Goal: Task Accomplishment & Management: Complete application form

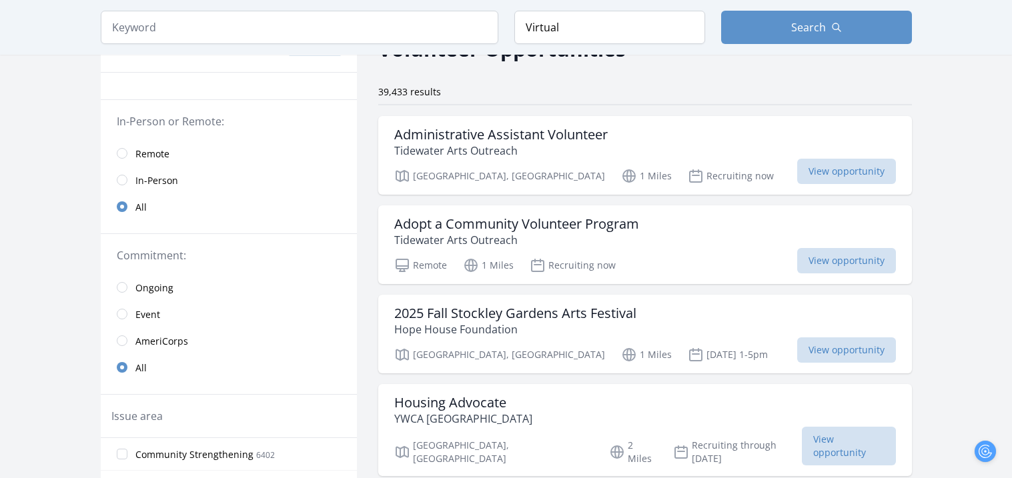
scroll to position [97, 0]
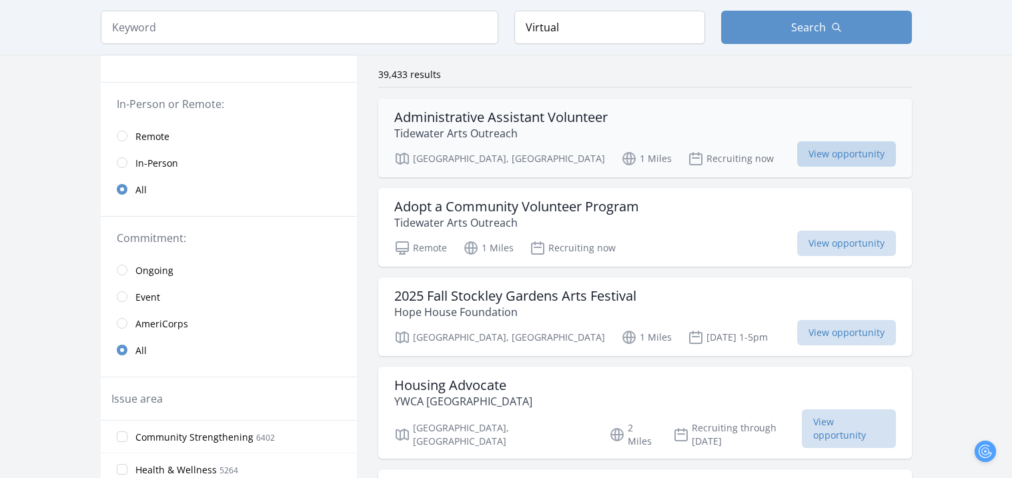
click at [823, 156] on span "View opportunity" at bounding box center [846, 153] width 99 height 25
click at [797, 248] on span "View opportunity" at bounding box center [846, 243] width 99 height 25
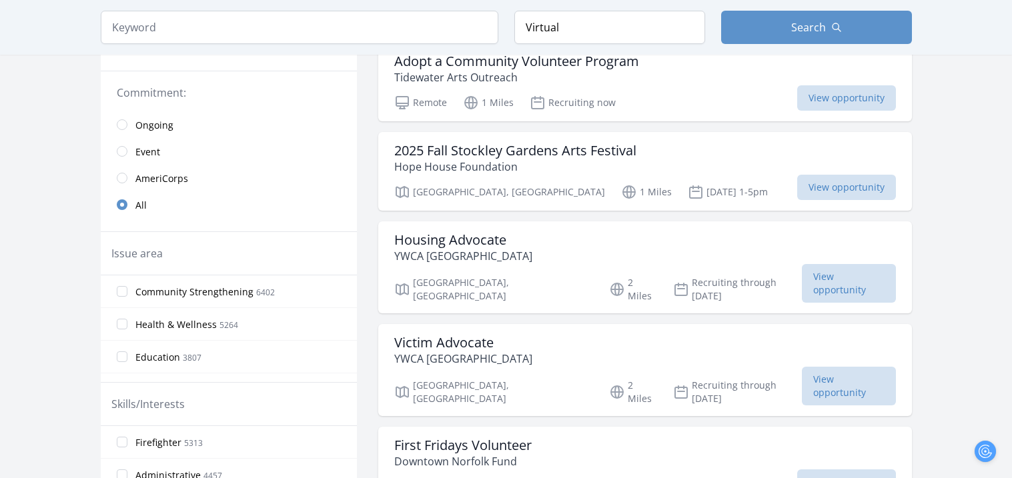
scroll to position [251, 0]
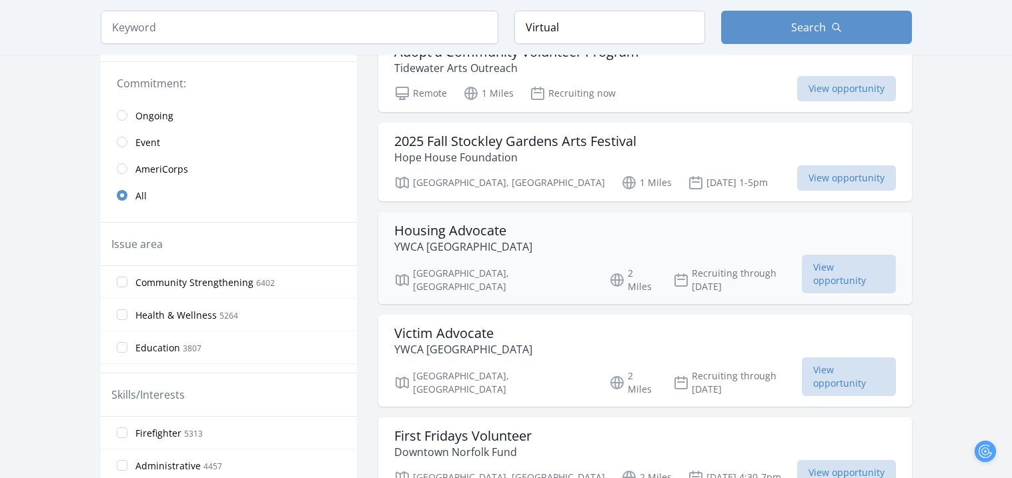
click at [531, 231] on h3 "Housing Advocate" at bounding box center [463, 231] width 138 height 16
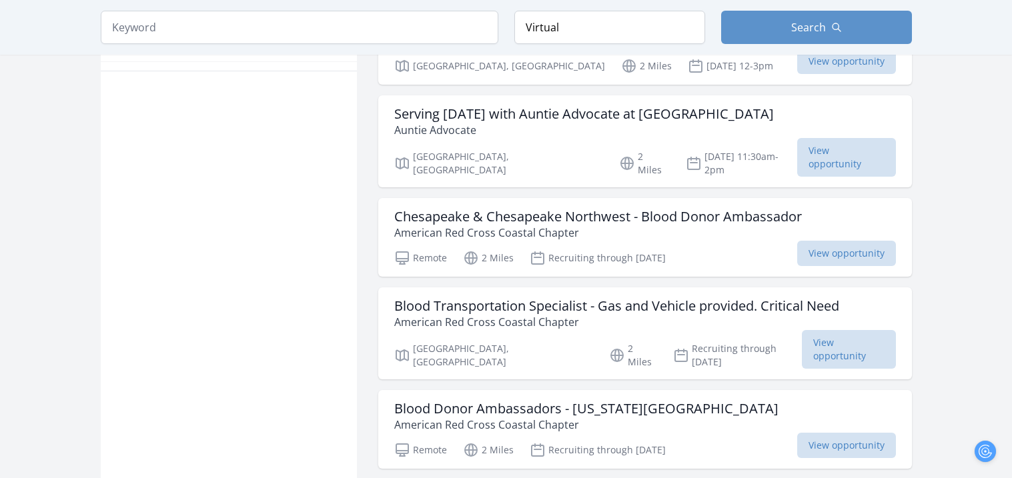
scroll to position [0, 0]
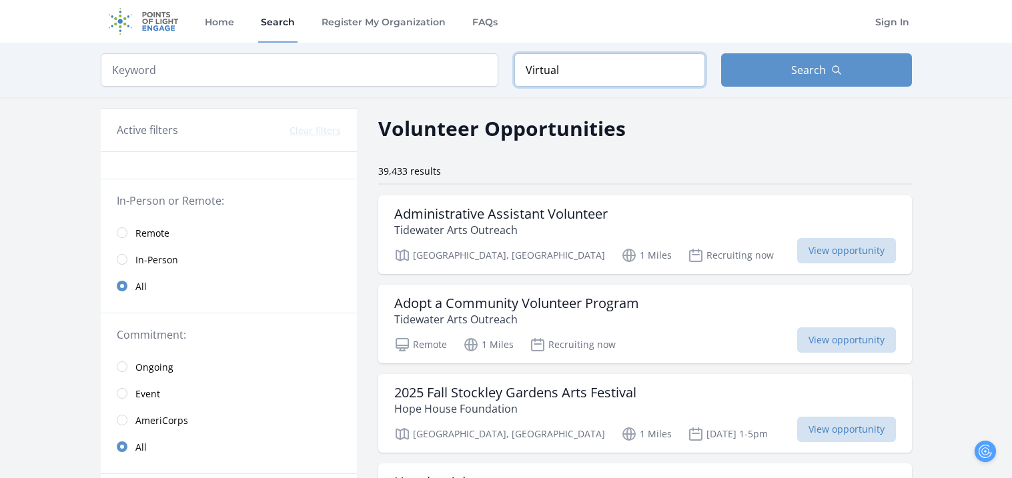
click at [678, 86] on input "Virtual" at bounding box center [609, 69] width 191 height 33
click at [764, 71] on button "Search" at bounding box center [816, 69] width 191 height 33
click at [127, 239] on link "Remote" at bounding box center [229, 232] width 256 height 27
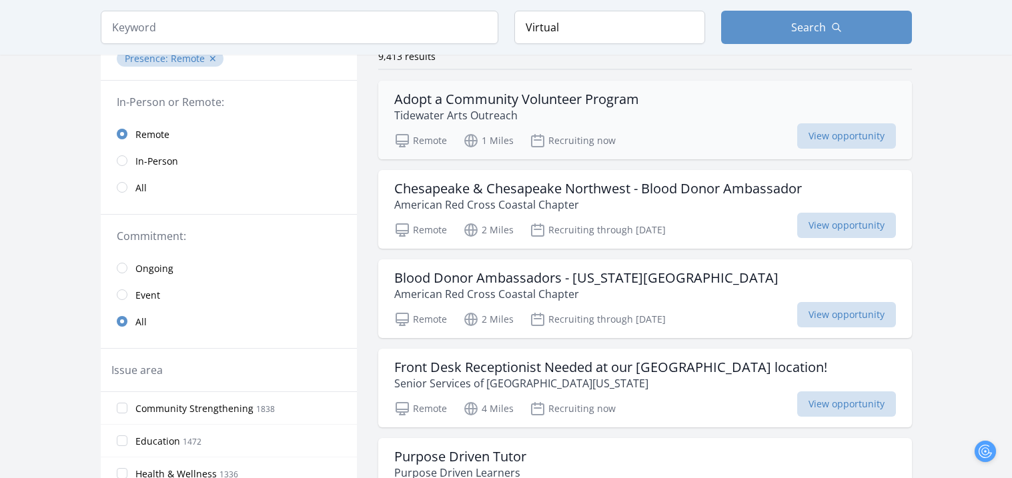
scroll to position [115, 0]
click at [826, 224] on span "View opportunity" at bounding box center [846, 224] width 99 height 25
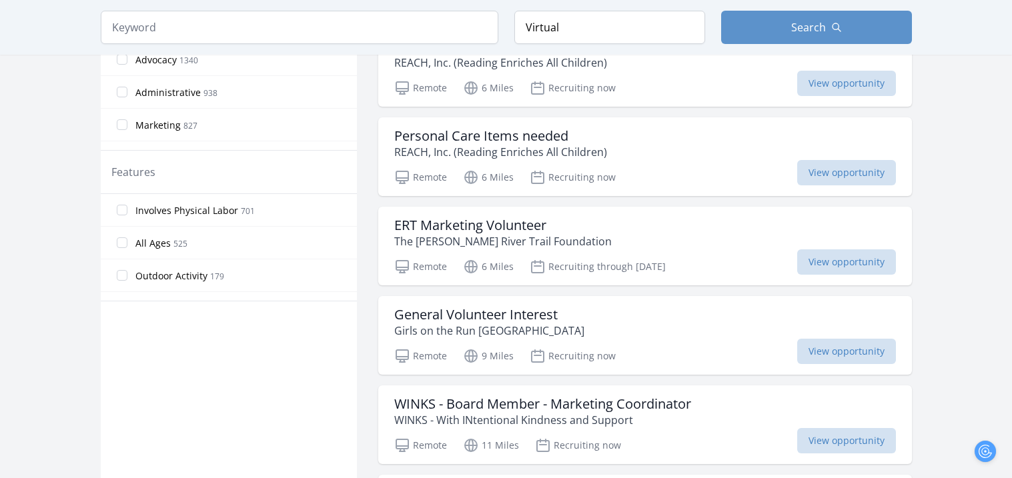
scroll to position [616, 0]
click at [654, 233] on div "ERT Marketing Volunteer The Elizabeth River Trail Foundation" at bounding box center [645, 232] width 502 height 32
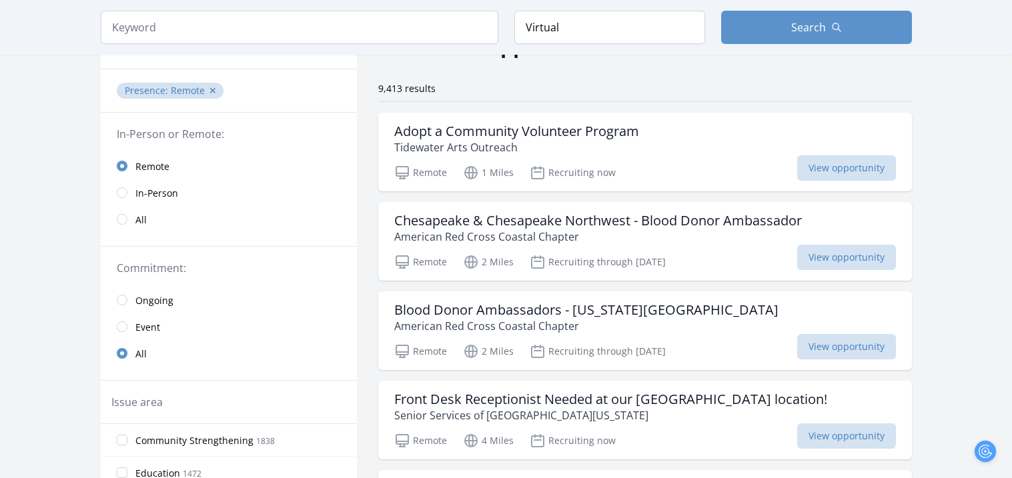
scroll to position [0, 0]
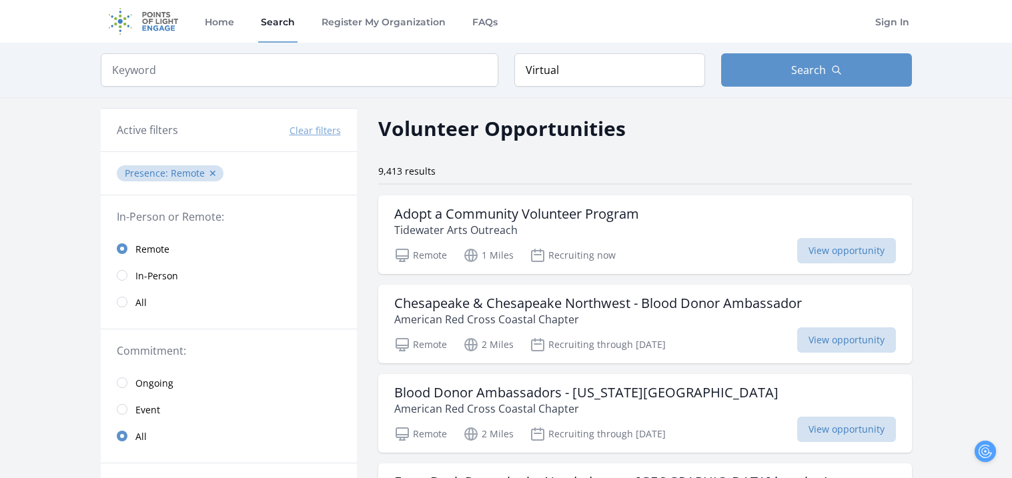
click at [149, 379] on span "Ongoing" at bounding box center [154, 383] width 38 height 13
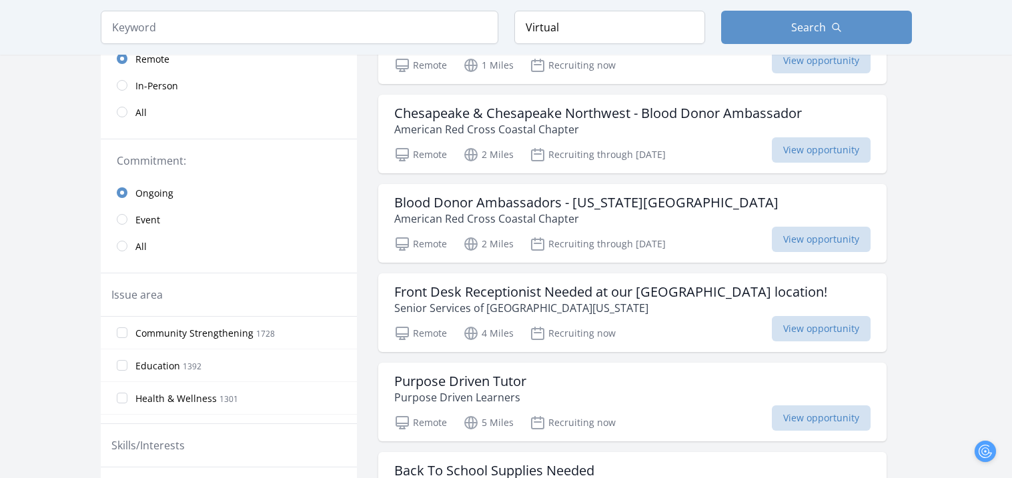
scroll to position [189, 0]
click at [422, 301] on p "Senior Services of Southeastern Virginia" at bounding box center [610, 309] width 433 height 16
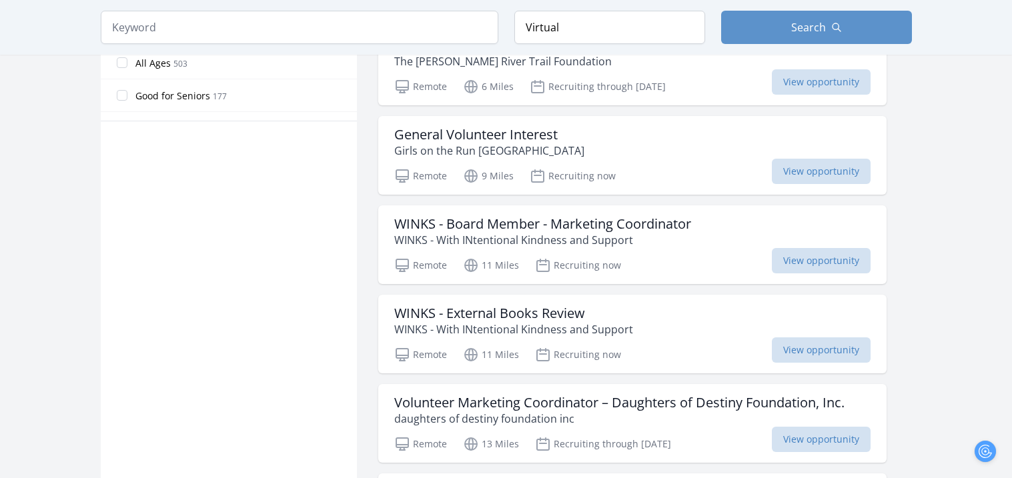
scroll to position [795, 0]
click at [520, 224] on h3 "WINKS - Board Member - Marketing Coordinator" at bounding box center [542, 223] width 297 height 16
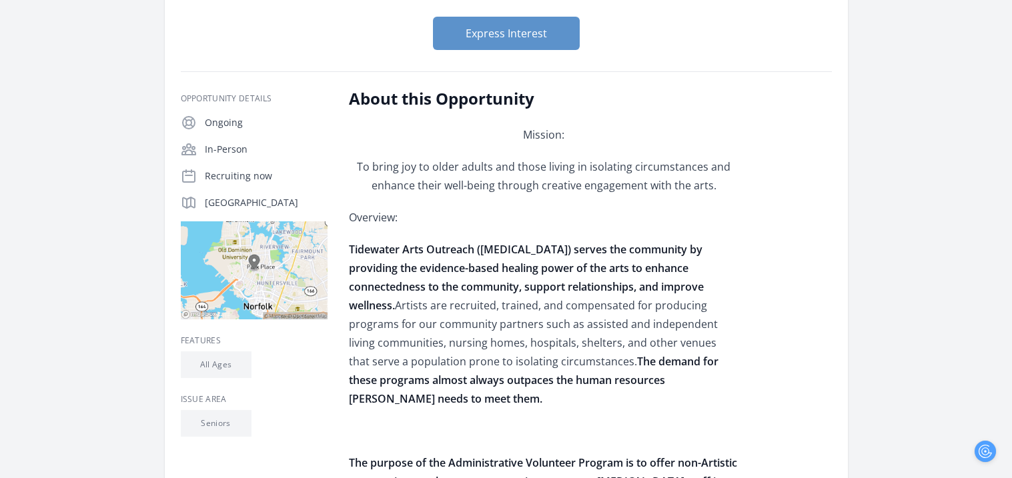
scroll to position [159, 0]
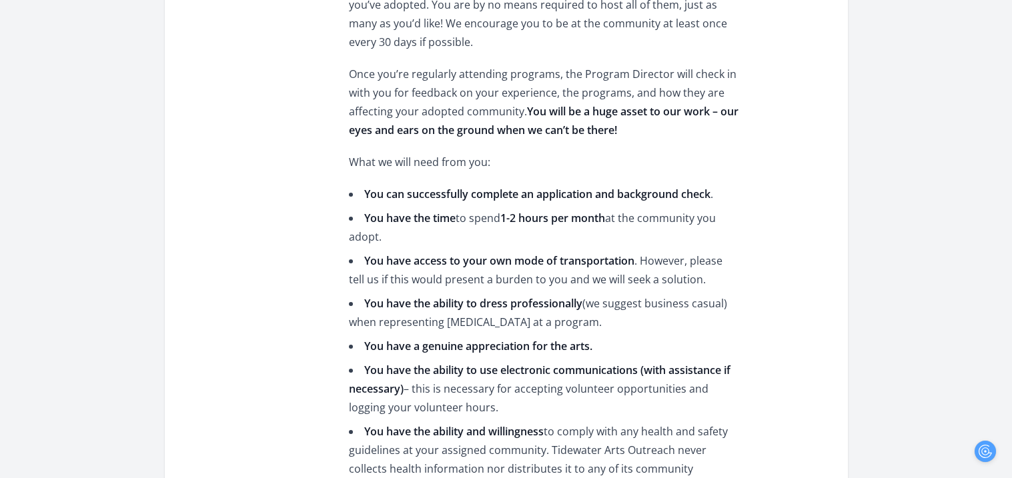
scroll to position [1067, 0]
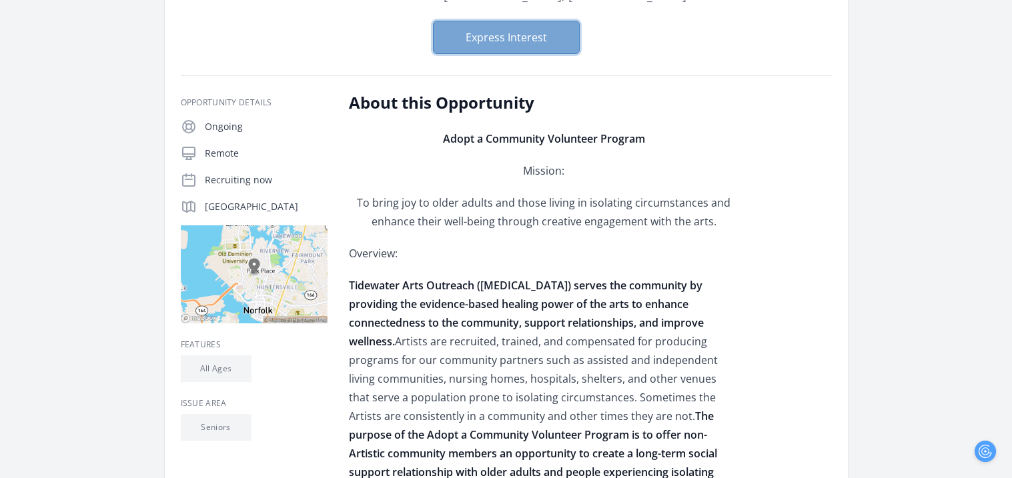
click at [500, 35] on button "Express Interest" at bounding box center [506, 37] width 147 height 33
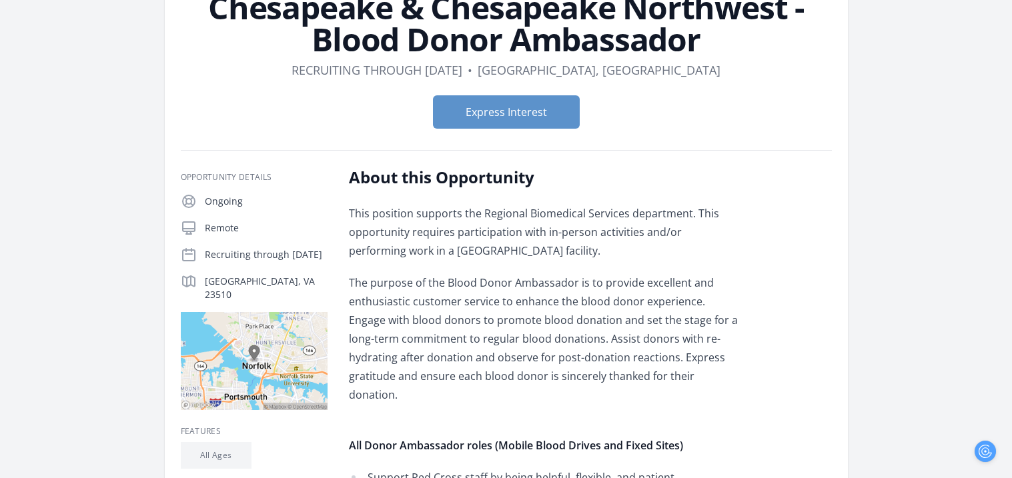
scroll to position [109, 0]
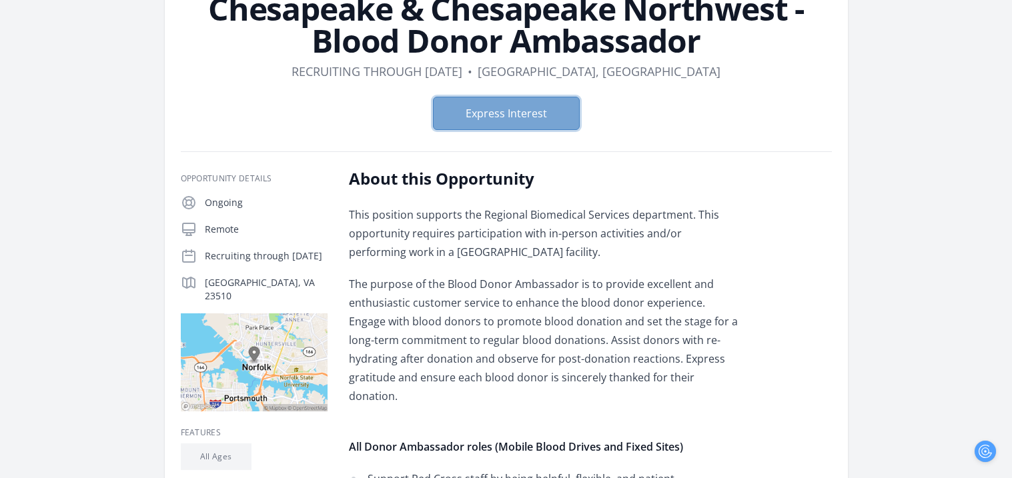
click at [564, 110] on button "Express Interest" at bounding box center [506, 113] width 147 height 33
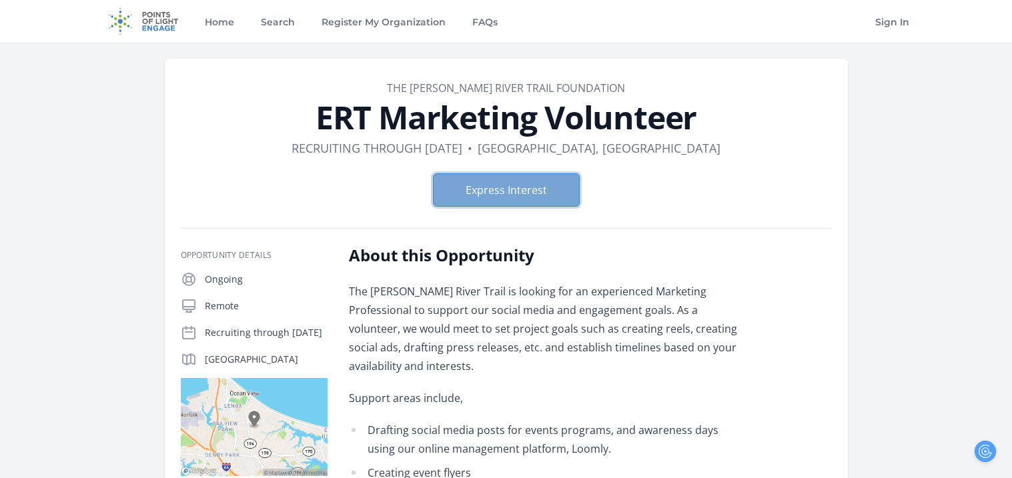
click at [502, 175] on button "Express Interest" at bounding box center [506, 189] width 147 height 33
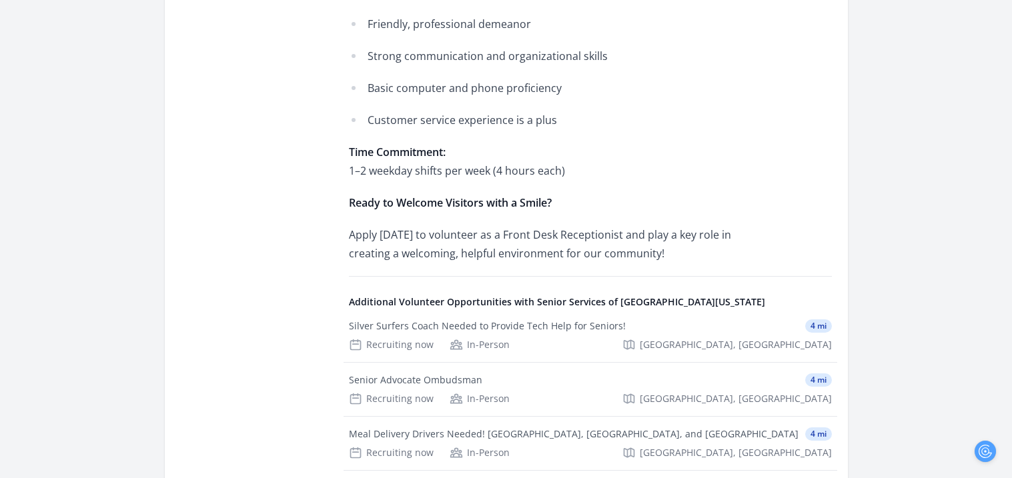
scroll to position [647, 0]
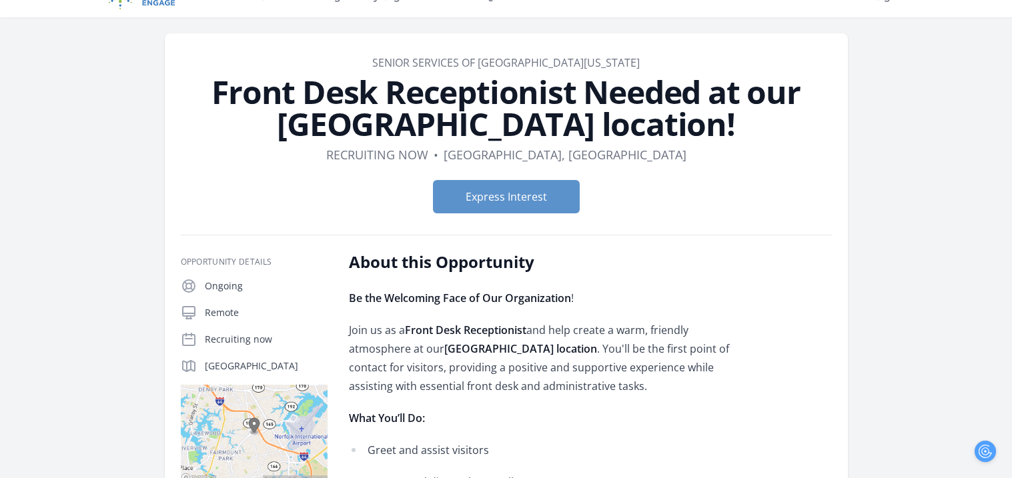
scroll to position [23, 0]
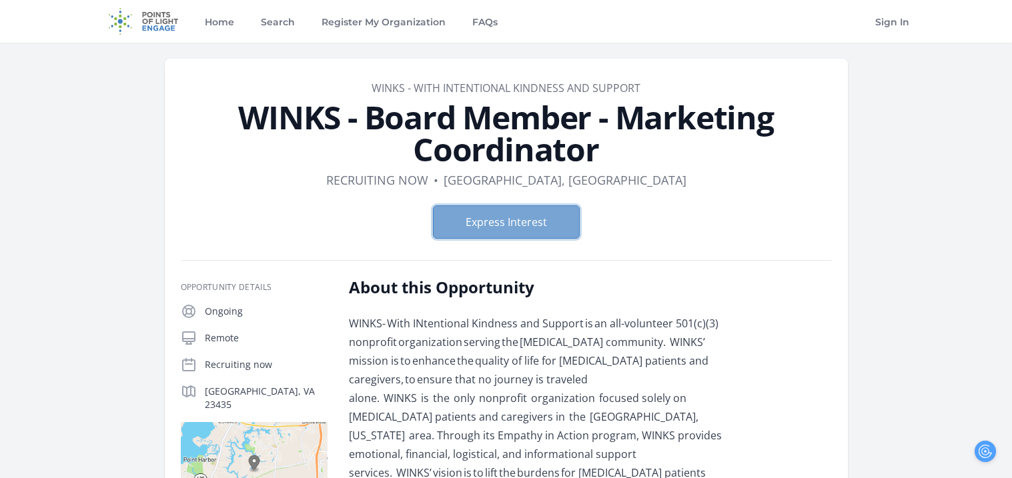
click at [543, 223] on button "Express Interest" at bounding box center [506, 221] width 147 height 33
click at [596, 123] on h1 "WINKS - Board Member - Marketing Coordinator" at bounding box center [506, 133] width 651 height 64
